Goal: Consume media (video, audio)

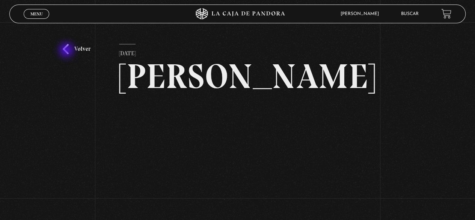
click at [67, 51] on link "Volver" at bounding box center [77, 49] width 28 height 10
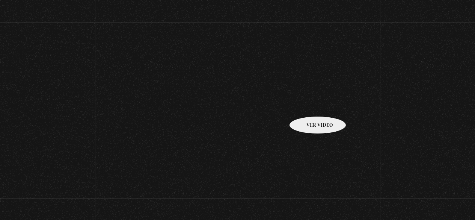
scroll to position [113, 0]
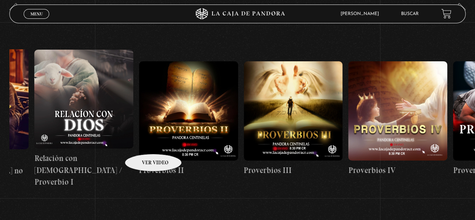
drag, startPoint x: 307, startPoint y: 127, endPoint x: 148, endPoint y: 142, distance: 159.6
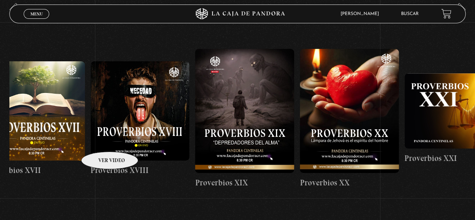
drag, startPoint x: 335, startPoint y: 118, endPoint x: 100, endPoint y: 140, distance: 235.9
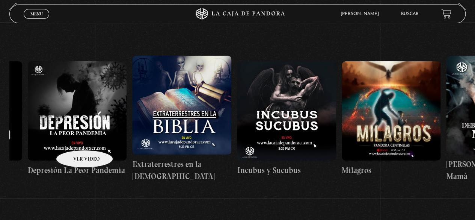
drag, startPoint x: 318, startPoint y: 119, endPoint x: 54, endPoint y: 139, distance: 264.5
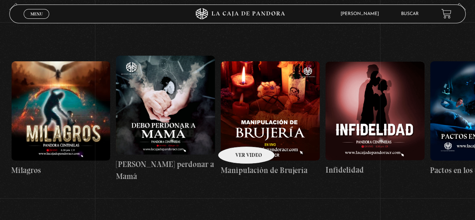
scroll to position [0, 3633]
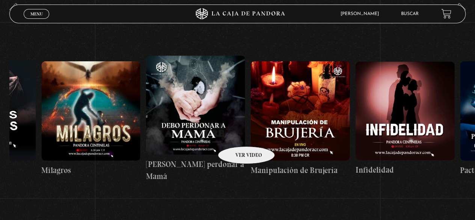
drag, startPoint x: 296, startPoint y: 125, endPoint x: 237, endPoint y: 135, distance: 60.5
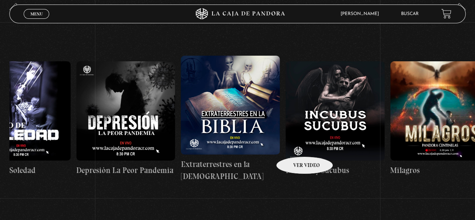
scroll to position [0, 3299]
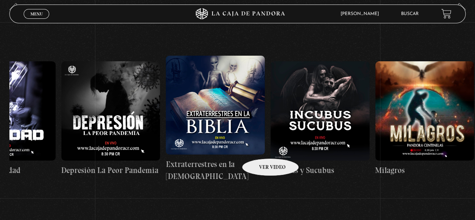
drag, startPoint x: 195, startPoint y: 148, endPoint x: 261, endPoint y: 147, distance: 65.4
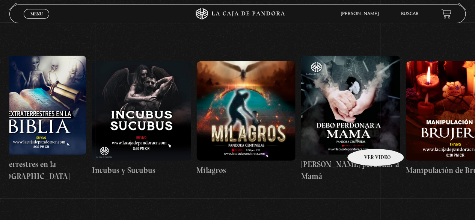
drag, startPoint x: 402, startPoint y: 132, endPoint x: 364, endPoint y: 137, distance: 38.3
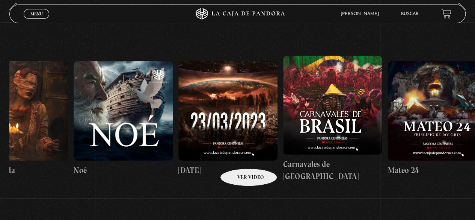
drag, startPoint x: 423, startPoint y: 139, endPoint x: 239, endPoint y: 157, distance: 185.3
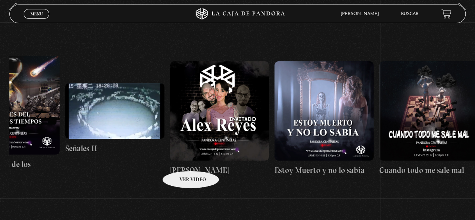
drag, startPoint x: 388, startPoint y: 139, endPoint x: 181, endPoint y: 158, distance: 207.5
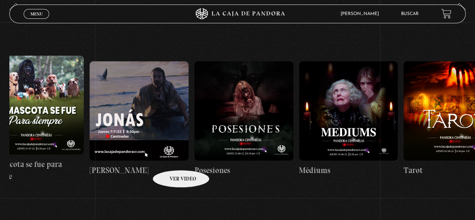
drag, startPoint x: 332, startPoint y: 145, endPoint x: 170, endPoint y: 159, distance: 162.9
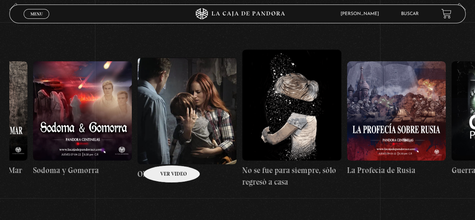
scroll to position [0, 7207]
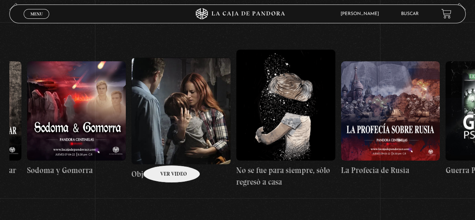
drag, startPoint x: 341, startPoint y: 136, endPoint x: 162, endPoint y: 154, distance: 180.1
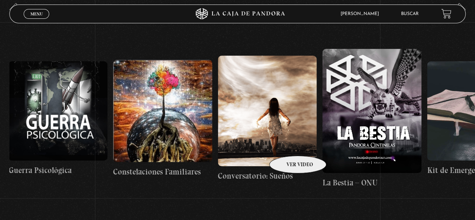
drag, startPoint x: 373, startPoint y: 145, endPoint x: 284, endPoint y: 145, distance: 88.7
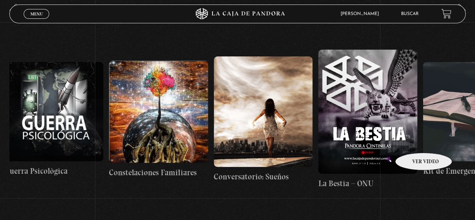
scroll to position [112, 0]
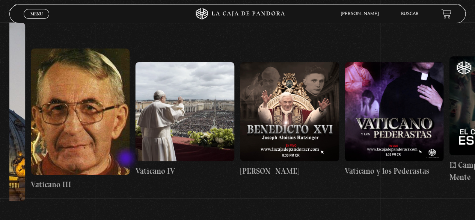
drag, startPoint x: 414, startPoint y: 141, endPoint x: 126, endPoint y: 159, distance: 288.7
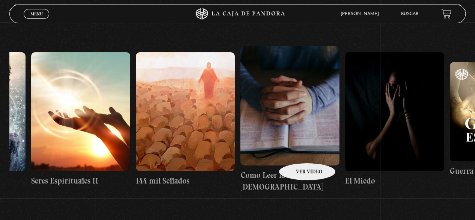
drag, startPoint x: 349, startPoint y: 145, endPoint x: 192, endPoint y: 160, distance: 157.4
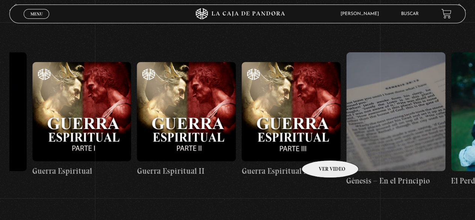
scroll to position [0, 10965]
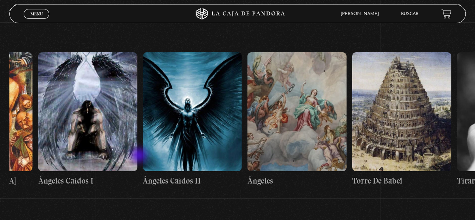
drag, startPoint x: 343, startPoint y: 145, endPoint x: 140, endPoint y: 156, distance: 203.9
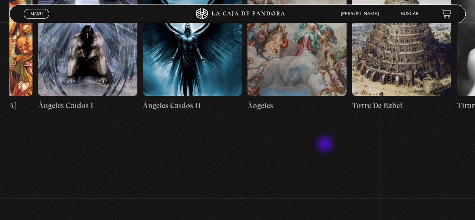
scroll to position [187, 0]
drag, startPoint x: 361, startPoint y: 142, endPoint x: 206, endPoint y: 153, distance: 155.5
click at [206, 154] on section "Centinelas" at bounding box center [237, 53] width 475 height 252
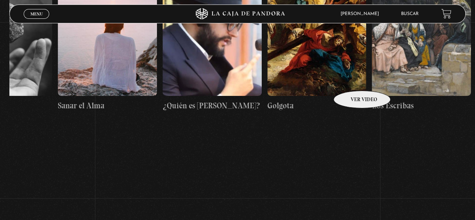
scroll to position [0, 11779]
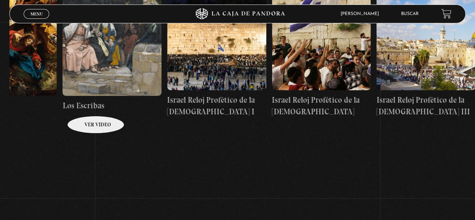
drag, startPoint x: 349, startPoint y: 79, endPoint x: 61, endPoint y: 109, distance: 289.3
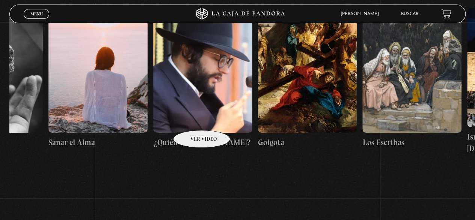
scroll to position [150, 0]
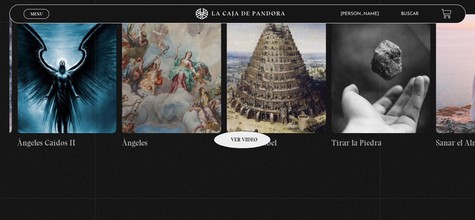
drag, startPoint x: 95, startPoint y: 117, endPoint x: 237, endPoint y: 120, distance: 142.1
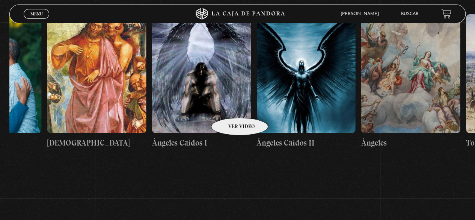
scroll to position [0, 10844]
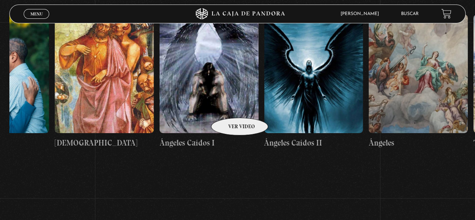
drag, startPoint x: 183, startPoint y: 108, endPoint x: 230, endPoint y: 106, distance: 46.6
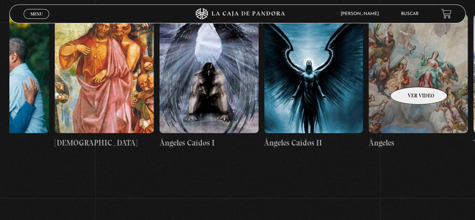
click at [410, 74] on figure at bounding box center [418, 73] width 99 height 119
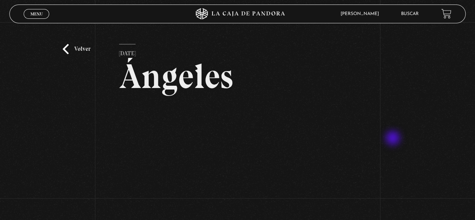
drag, startPoint x: 410, startPoint y: 138, endPoint x: 396, endPoint y: 141, distance: 13.4
click at [410, 138] on div "Volver [DATE] Ángeles WhatsApp Twitter Messenger Email" at bounding box center [237, 147] width 475 height 251
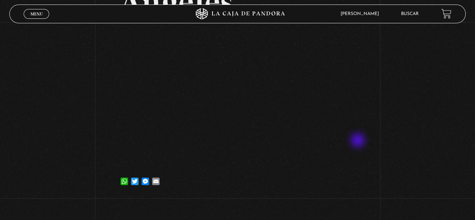
scroll to position [75, 0]
